Goal: Task Accomplishment & Management: Manage account settings

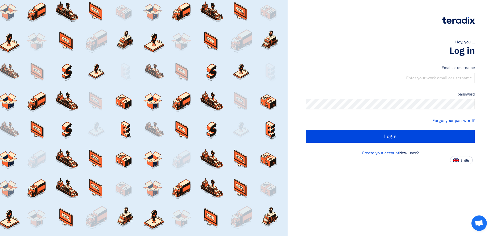
click at [477, 38] on div "Hey, you ... Log in Email or username password Forgot your password? Login New …" at bounding box center [391, 82] width 198 height 164
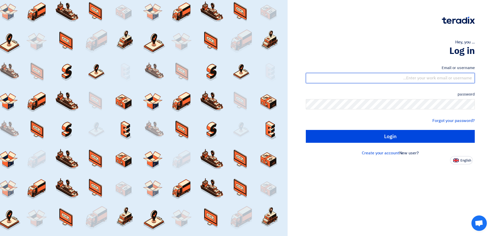
click at [438, 77] on input "text" at bounding box center [390, 78] width 169 height 10
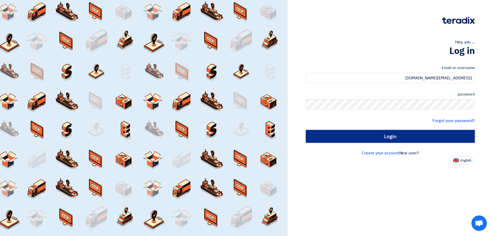
click at [431, 142] on input "Login" at bounding box center [390, 136] width 169 height 13
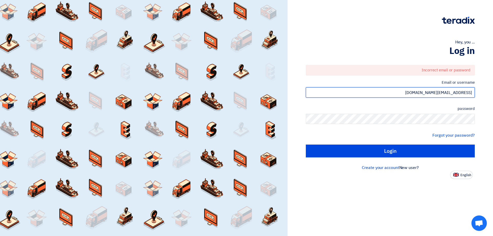
drag, startPoint x: 435, startPoint y: 91, endPoint x: 435, endPoint y: 94, distance: 2.6
click at [435, 91] on input "[EMAIL_ADDRESS][DOMAIN_NAME]" at bounding box center [390, 92] width 169 height 10
type input "[EMAIL_ADDRESS][DOMAIN_NAME]"
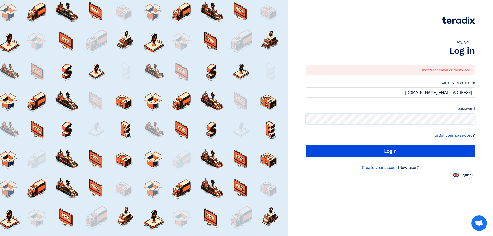
click at [475, 118] on div "Hey, you ... Log in Incorrect email or password Email or username [EMAIL_ADDRES…" at bounding box center [391, 89] width 198 height 179
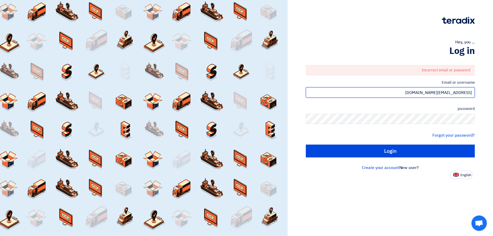
click at [442, 92] on input "[EMAIL_ADDRESS][DOMAIN_NAME]" at bounding box center [390, 92] width 169 height 10
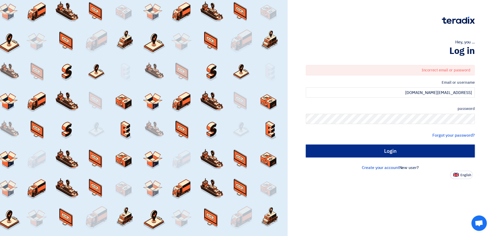
click at [418, 154] on input "Login" at bounding box center [390, 151] width 169 height 13
type input "Sign in"
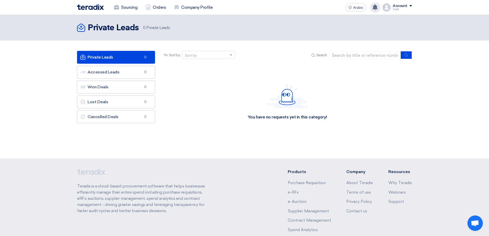
click at [373, 9] on icon at bounding box center [376, 7] width 6 height 6
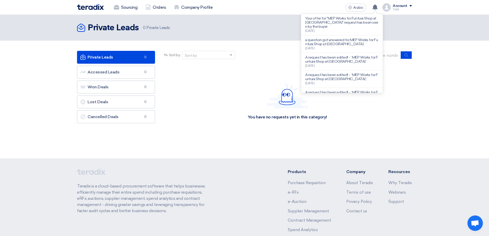
click at [340, 24] on font "Your offer for "MEP Works for Funtura Shop at [GEOGRAPHIC_DATA]" request has be…" at bounding box center [341, 22] width 73 height 13
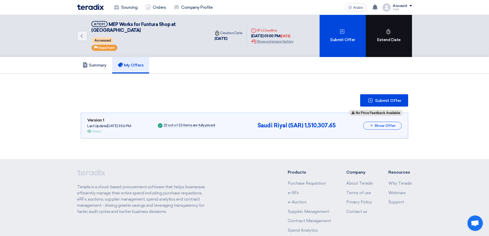
scroll to position [2, 0]
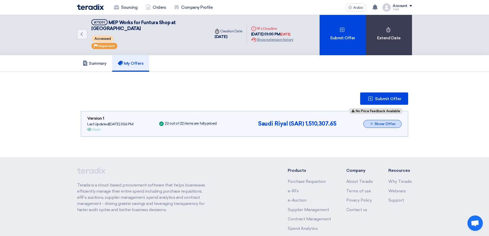
click at [381, 122] on font "Show Offer" at bounding box center [385, 124] width 21 height 4
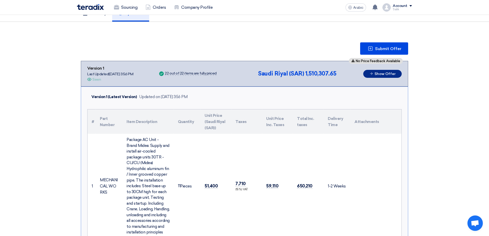
scroll to position [0, 0]
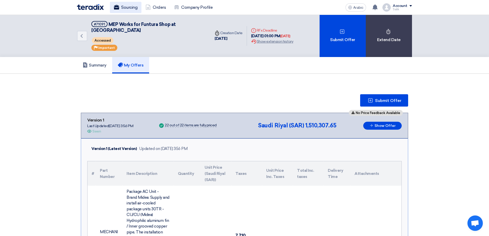
click at [136, 7] on font "Sourcing" at bounding box center [129, 7] width 16 height 5
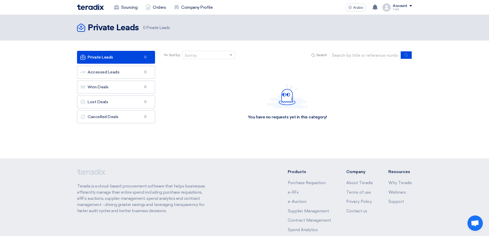
click at [97, 8] on div "Sourcing Orders Company Profile" at bounding box center [177, 7] width 201 height 11
copy link
